Goal: Navigation & Orientation: Find specific page/section

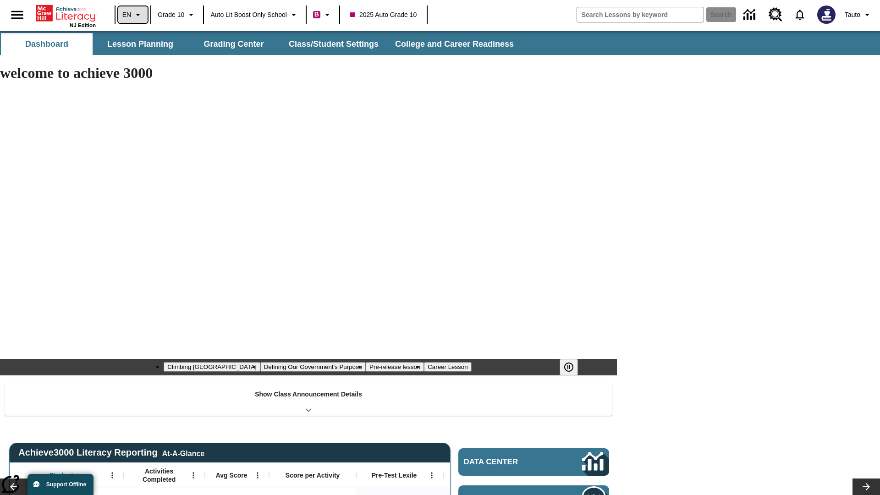
click at [133, 15] on icon "Language: EN, Select a language" at bounding box center [137, 14] width 11 height 11
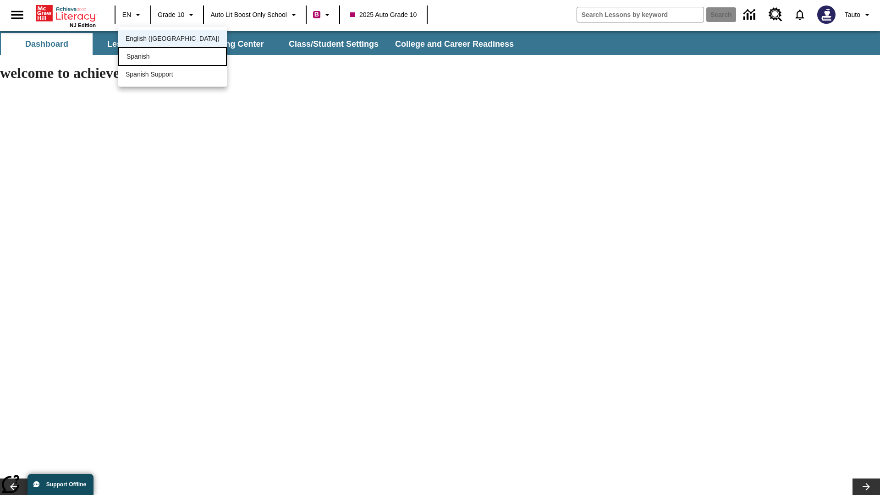
click at [153, 57] on div "Spanish" at bounding box center [172, 56] width 109 height 19
